Goal: Find specific page/section: Find specific page/section

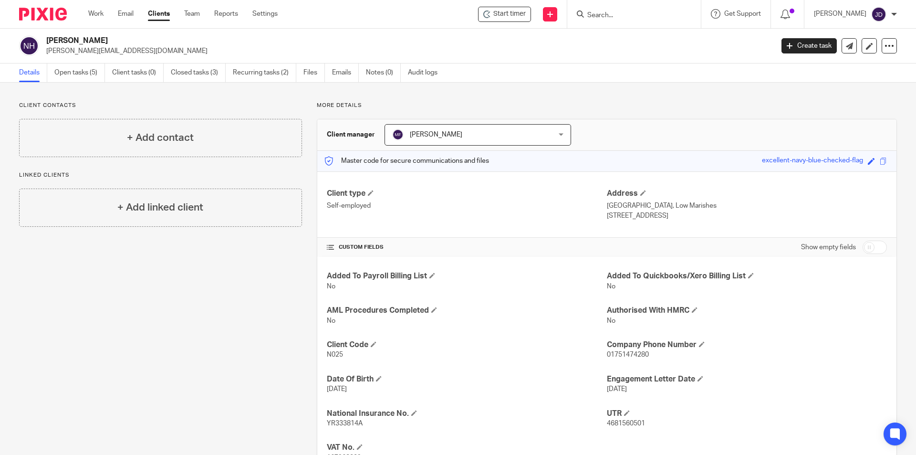
click at [633, 12] on input "Search" at bounding box center [630, 15] width 86 height 9
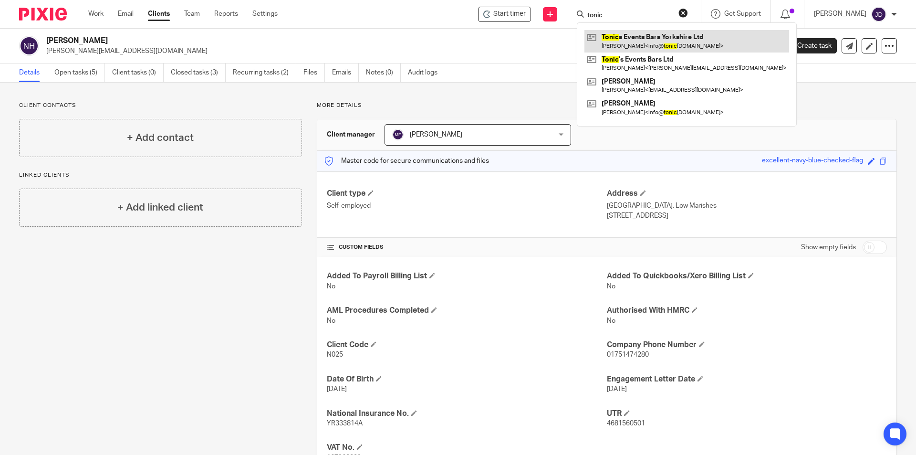
type input "tonic"
click at [657, 47] on link at bounding box center [687, 41] width 205 height 22
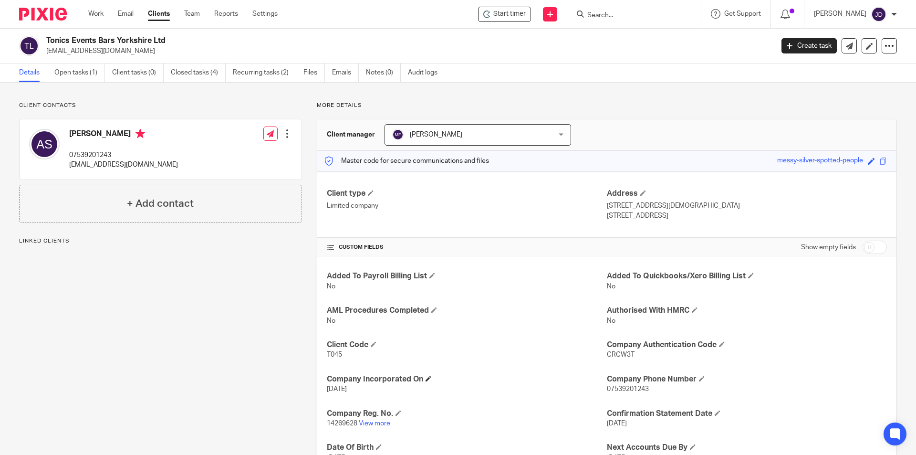
scroll to position [76, 0]
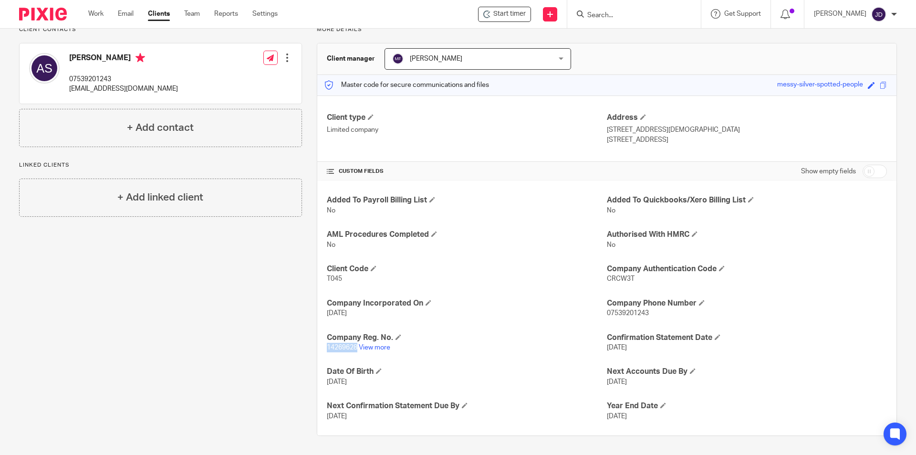
drag, startPoint x: 325, startPoint y: 346, endPoint x: 356, endPoint y: 354, distance: 31.0
click at [356, 354] on div "Added To Payroll Billing List No Added To Quickbooks/Xero Billing List No AML P…" at bounding box center [606, 308] width 579 height 254
copy span "14269628"
click at [95, 12] on link "Work" at bounding box center [95, 14] width 15 height 10
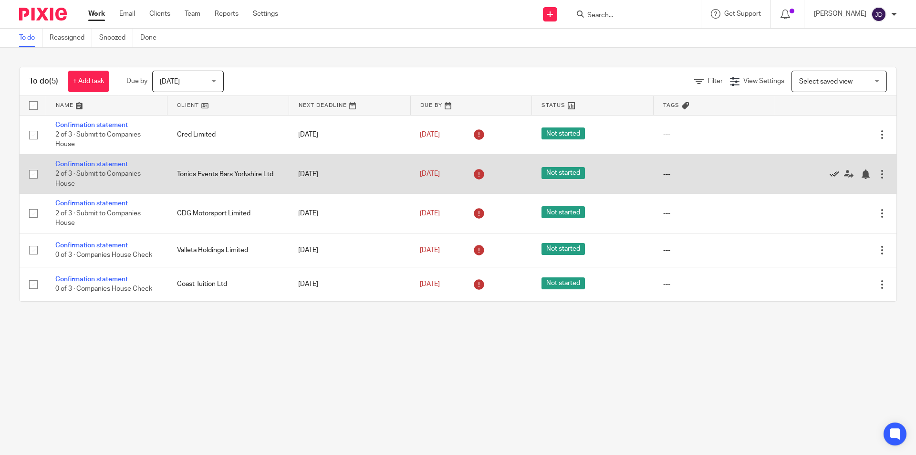
click at [830, 172] on icon at bounding box center [835, 174] width 10 height 10
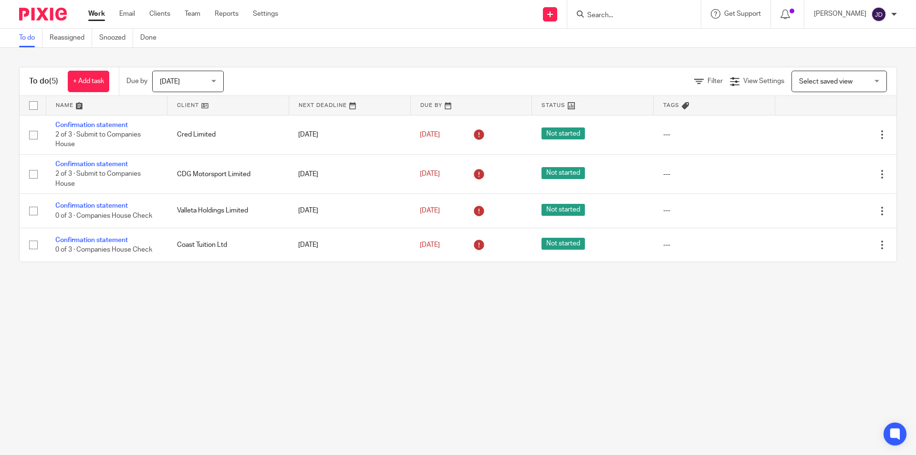
click at [618, 16] on input "Search" at bounding box center [630, 15] width 86 height 9
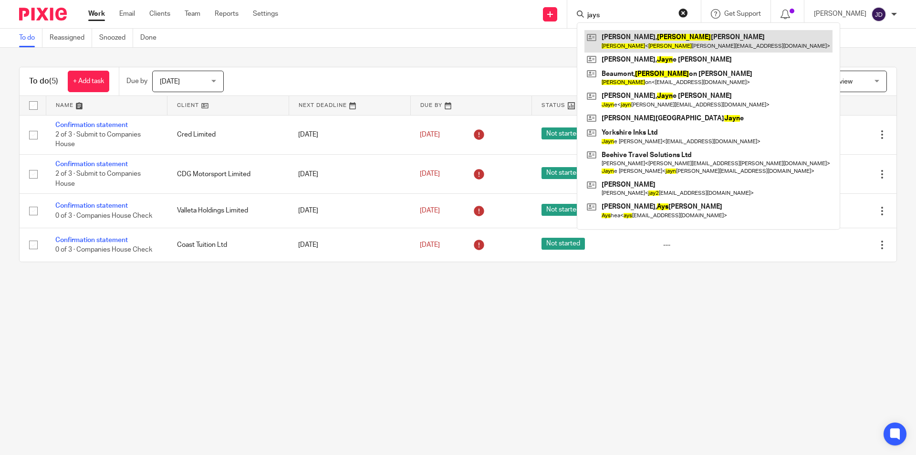
type input "jays"
click at [672, 40] on link at bounding box center [709, 41] width 248 height 22
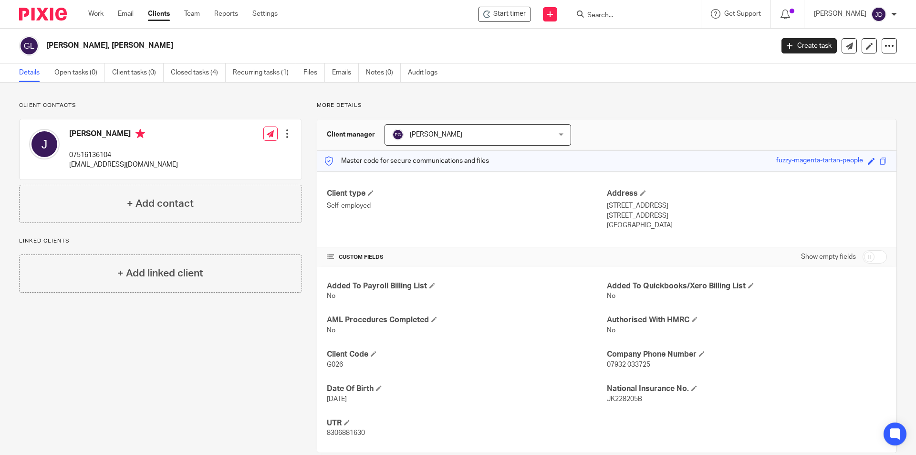
click at [637, 12] on input "Search" at bounding box center [630, 15] width 86 height 9
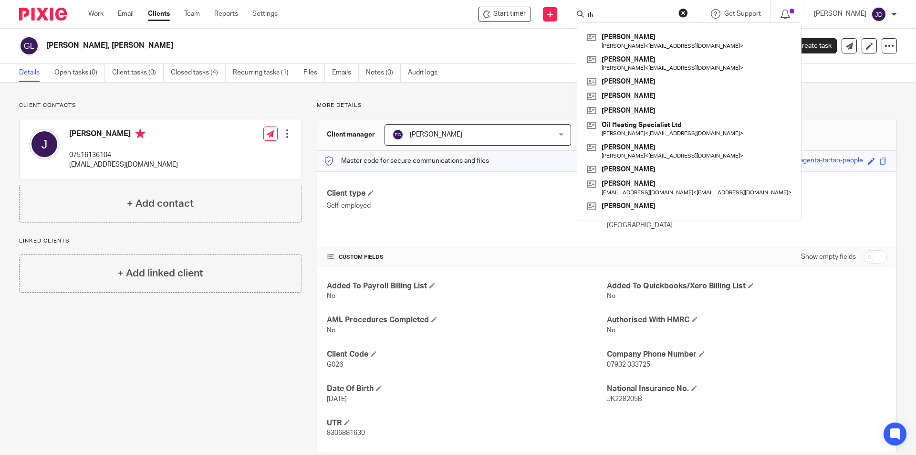
type input "t"
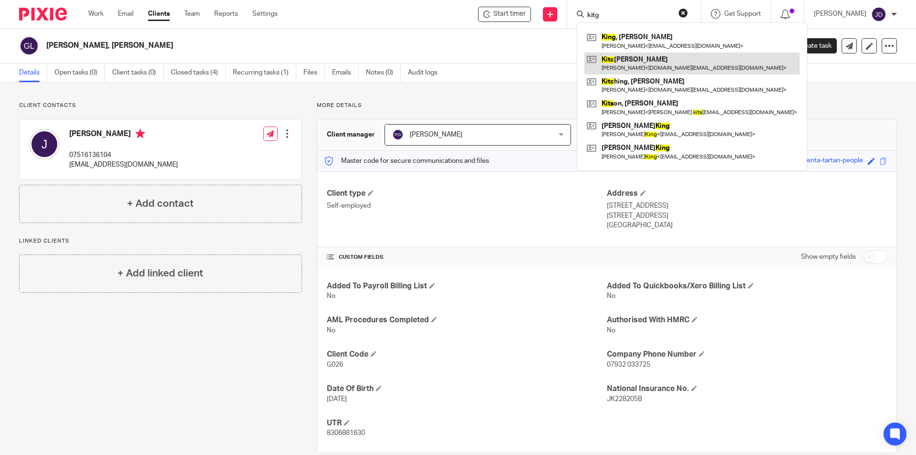
type input "kitg"
click at [647, 61] on link at bounding box center [692, 63] width 215 height 22
